Goal: Task Accomplishment & Management: Use online tool/utility

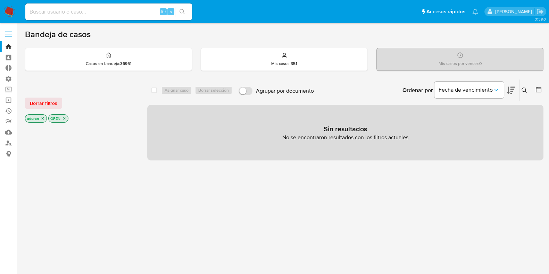
click at [44, 117] on icon "close-filter" at bounding box center [43, 118] width 4 height 4
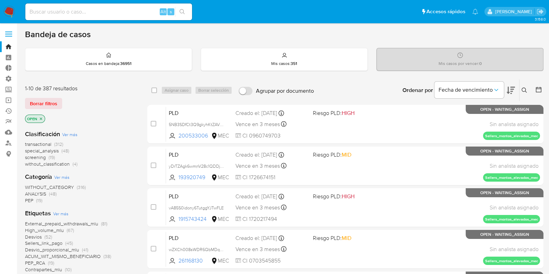
click at [42, 119] on icon "close-filter" at bounding box center [41, 119] width 4 height 4
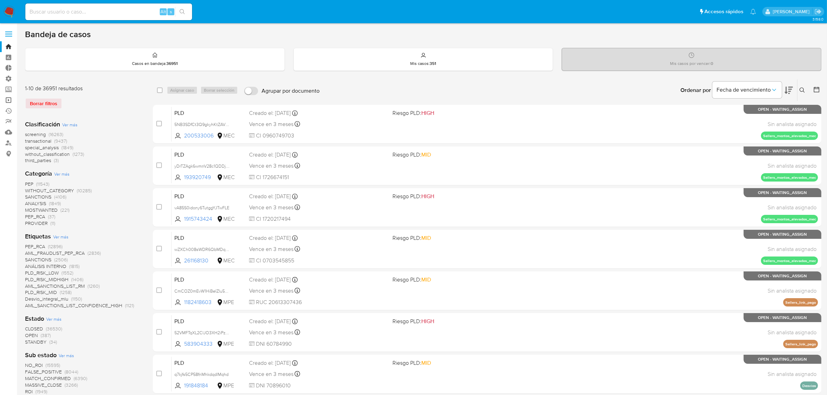
click at [6, 100] on link "Operaciones masivas" at bounding box center [41, 100] width 83 height 11
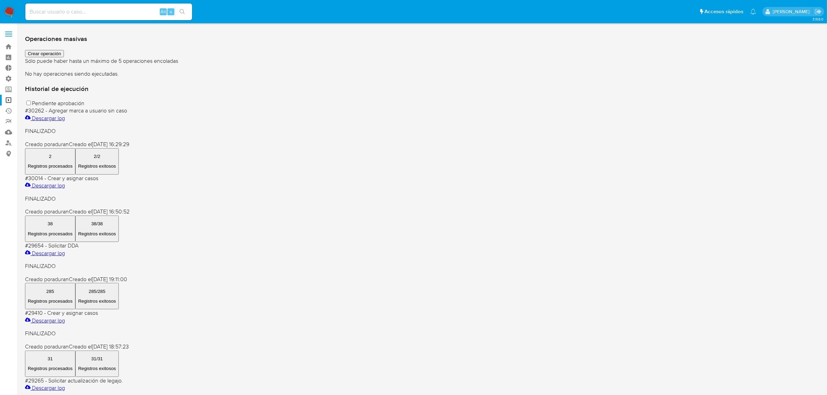
scroll to position [43, 0]
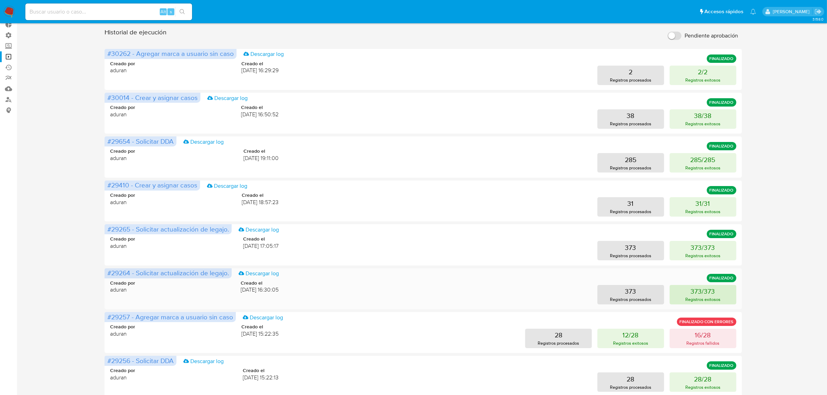
click at [701, 297] on p "Registros exitosos" at bounding box center [703, 299] width 35 height 7
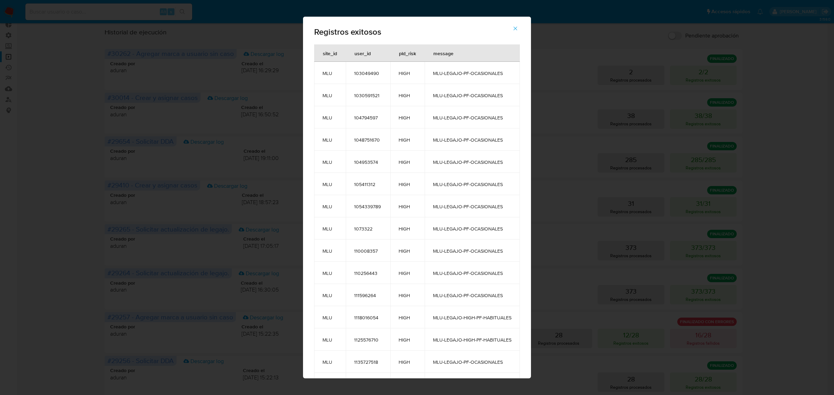
click at [578, 247] on div "Registros exitosos site_id user_id pld_risk message MLU 103049490 HIGH MLU-LEGA…" at bounding box center [417, 197] width 834 height 395
click at [518, 30] on icon "button" at bounding box center [515, 28] width 6 height 6
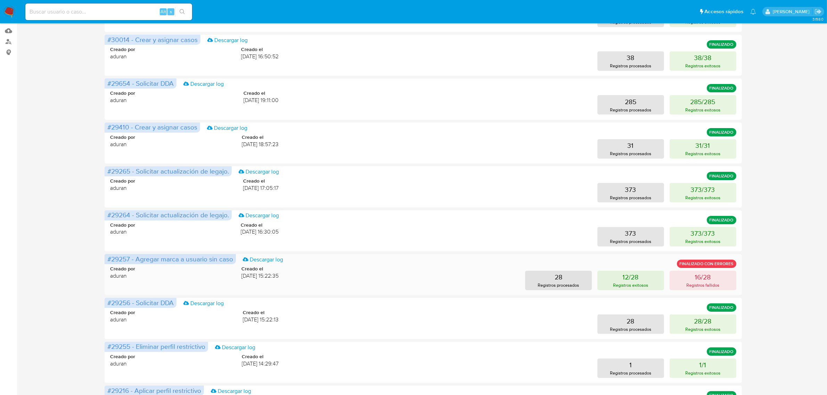
scroll to position [98, 0]
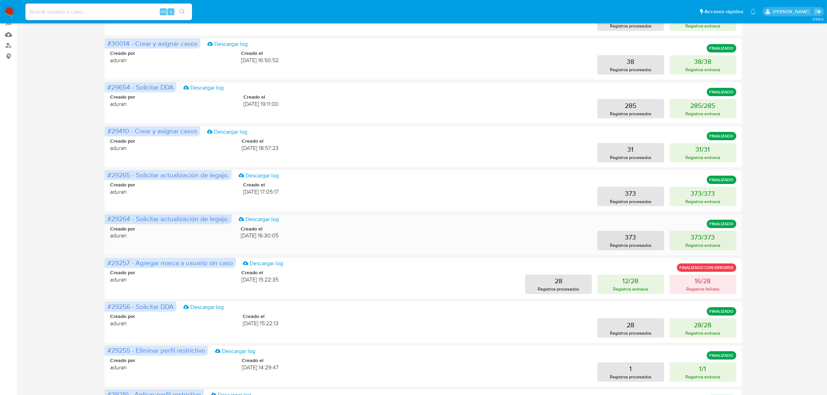
drag, startPoint x: 231, startPoint y: 235, endPoint x: 294, endPoint y: 236, distance: 62.5
click at [294, 236] on div "Creado por aduran Creado el [DATE] 16:30:05 373 Registros procesados 373/373 Re…" at bounding box center [423, 233] width 626 height 33
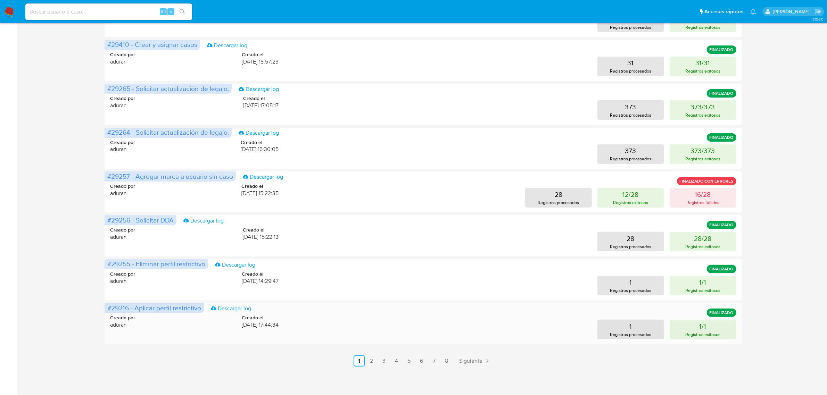
scroll to position [185, 0]
click at [374, 365] on link "2" at bounding box center [371, 360] width 11 height 11
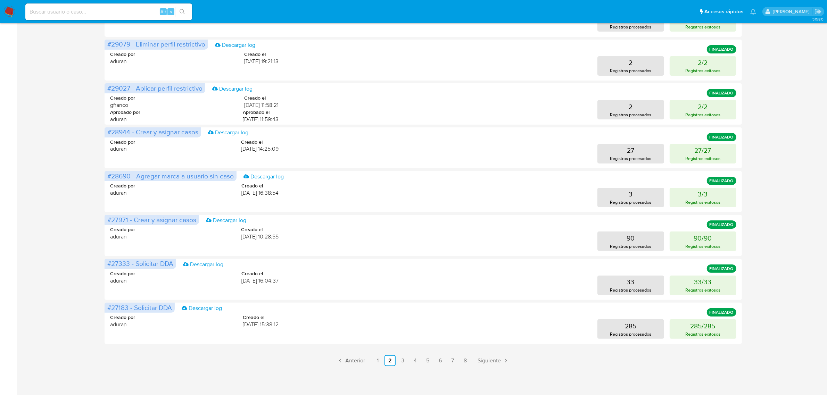
click at [384, 363] on ul "Anterior 1 2 3 4 5 6 7 8 Siguiente" at bounding box center [423, 360] width 637 height 11
click at [381, 361] on link "1" at bounding box center [377, 360] width 11 height 11
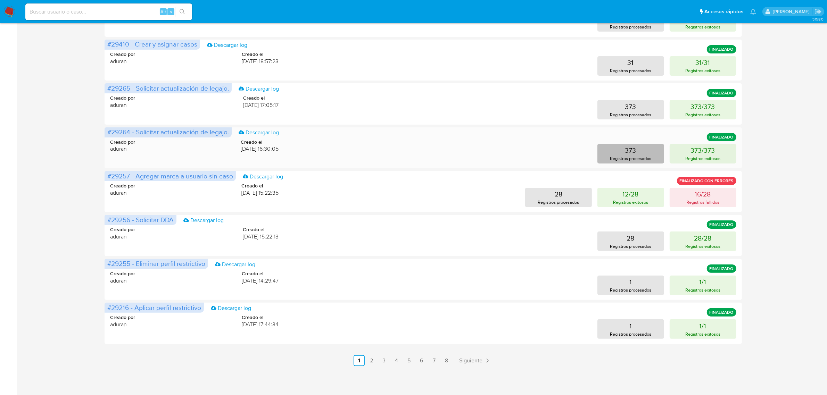
click at [617, 156] on p "Registros procesados" at bounding box center [630, 158] width 41 height 7
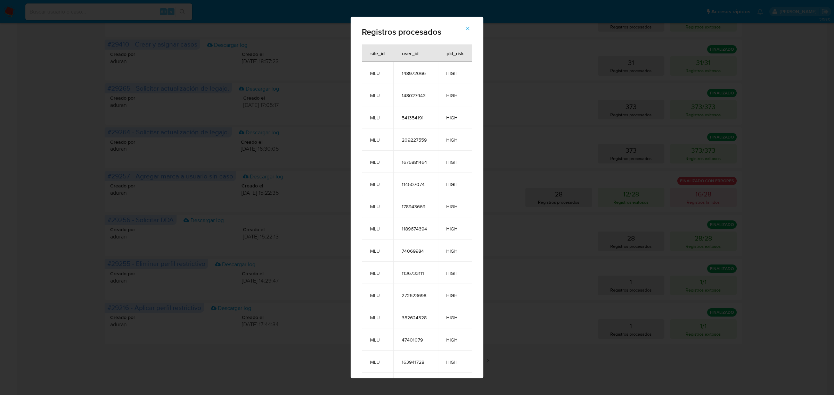
click at [470, 21] on span "button" at bounding box center [468, 28] width 6 height 15
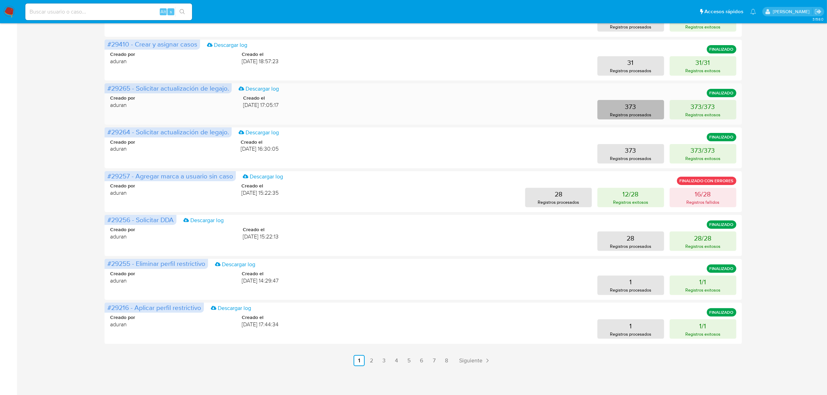
click at [610, 107] on button "373 Registros procesados" at bounding box center [631, 109] width 67 height 19
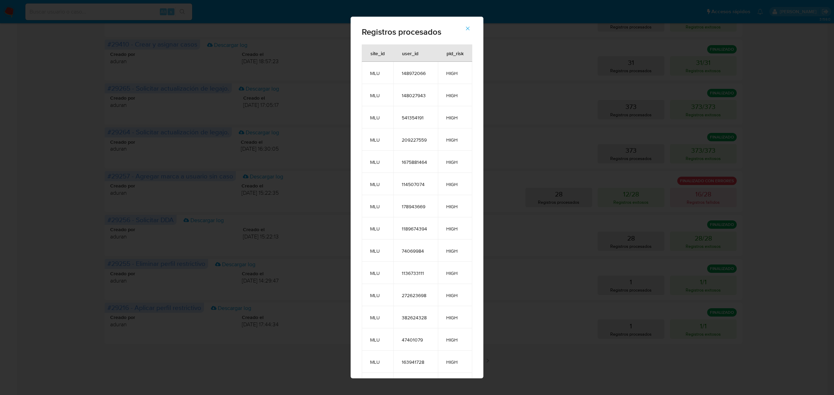
click at [471, 25] on icon "button" at bounding box center [468, 28] width 6 height 6
